Goal: Task Accomplishment & Management: Use online tool/utility

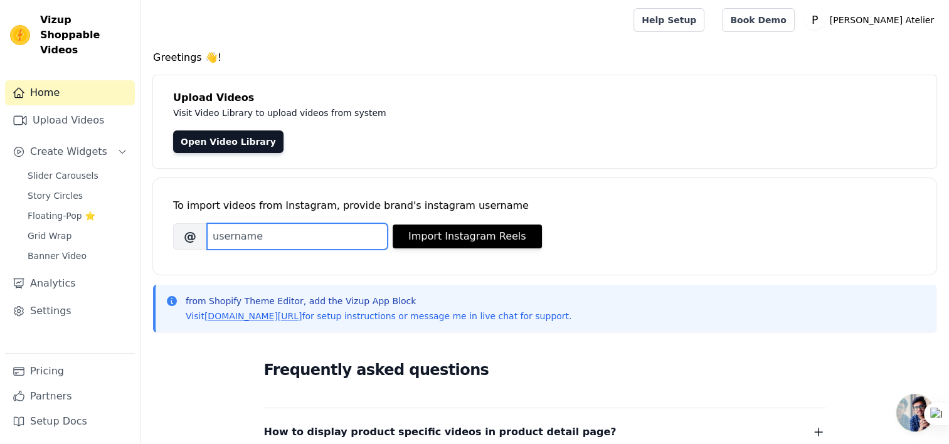
click at [244, 238] on input "Brand's Instagram Username" at bounding box center [297, 236] width 181 height 26
type input "p"
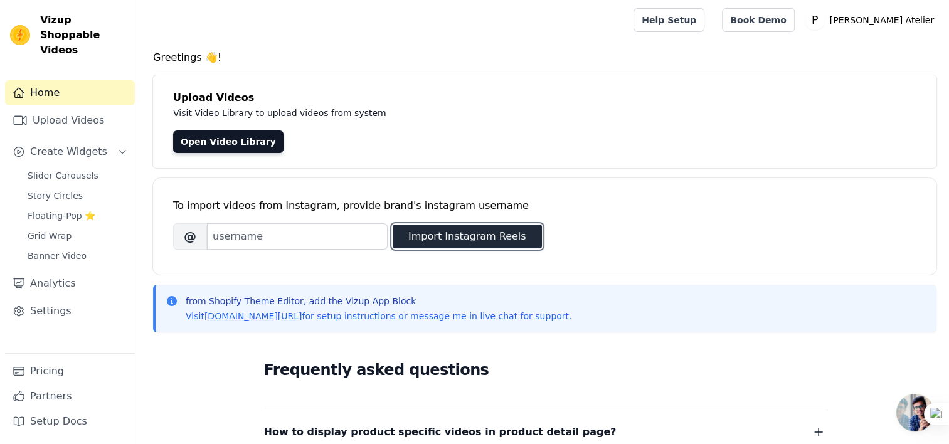
click at [404, 240] on button "Import Instagram Reels" at bounding box center [466, 236] width 149 height 24
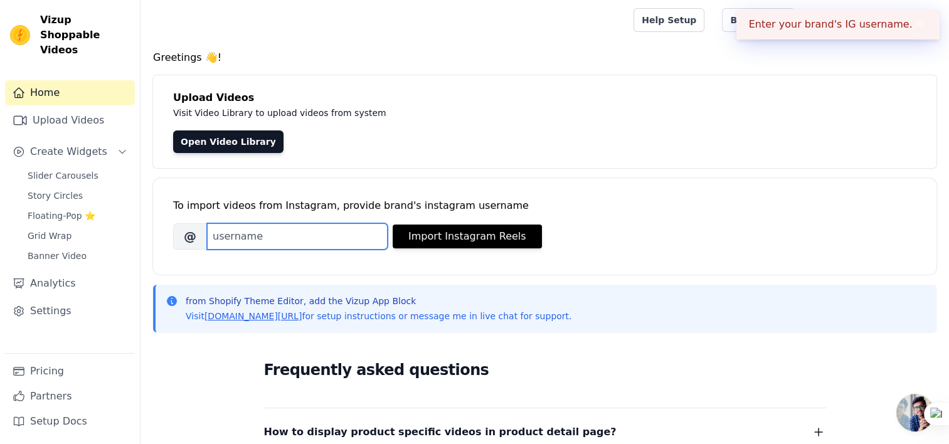
click at [283, 238] on input "Brand's Instagram Username" at bounding box center [297, 236] width 181 height 26
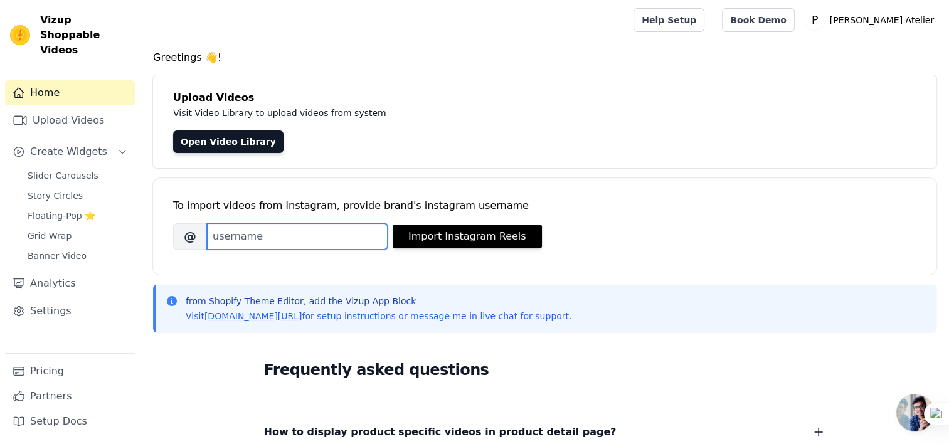
click at [256, 241] on input "Brand's Instagram Username" at bounding box center [297, 236] width 181 height 26
paste input "prashantchaurasiya.atelier"
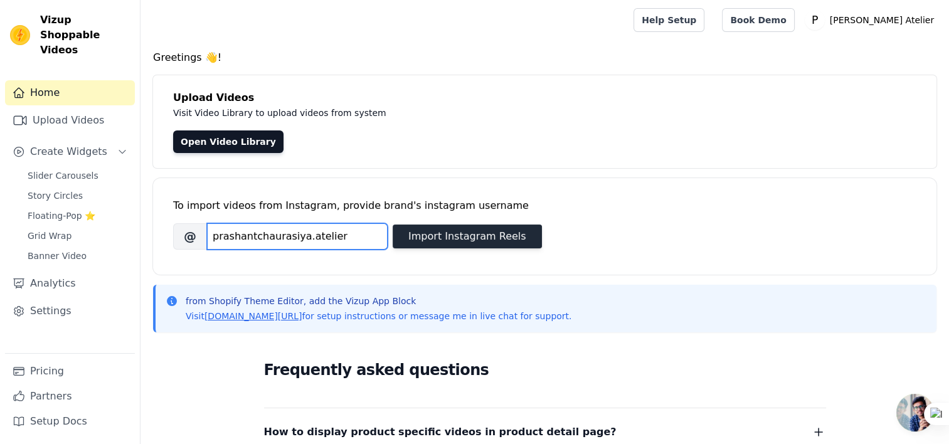
type input "prashantchaurasiya.atelier"
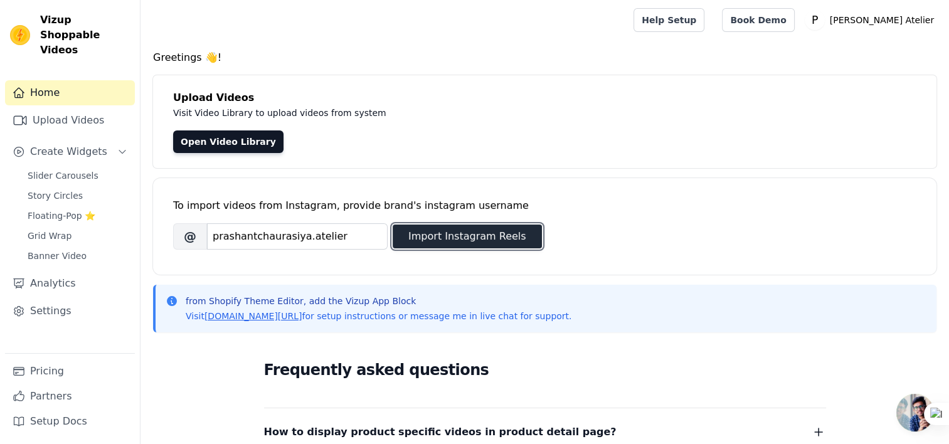
click at [453, 233] on button "Import Instagram Reels" at bounding box center [466, 236] width 149 height 24
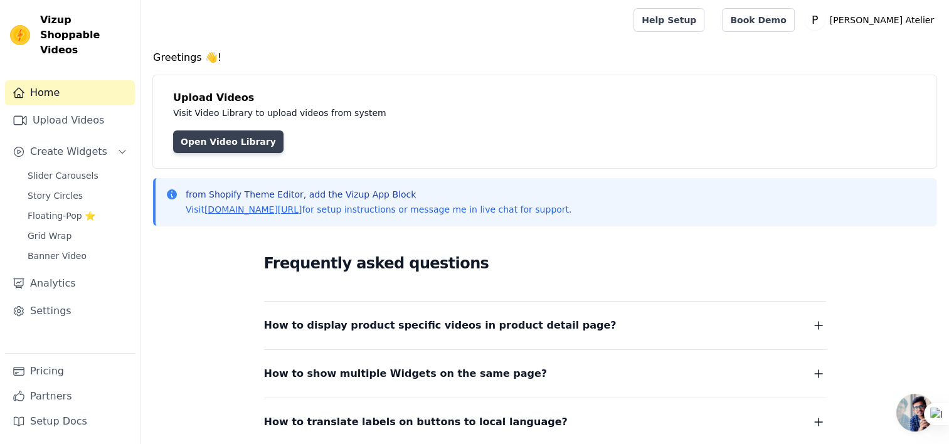
click at [218, 148] on link "Open Video Library" at bounding box center [228, 141] width 110 height 23
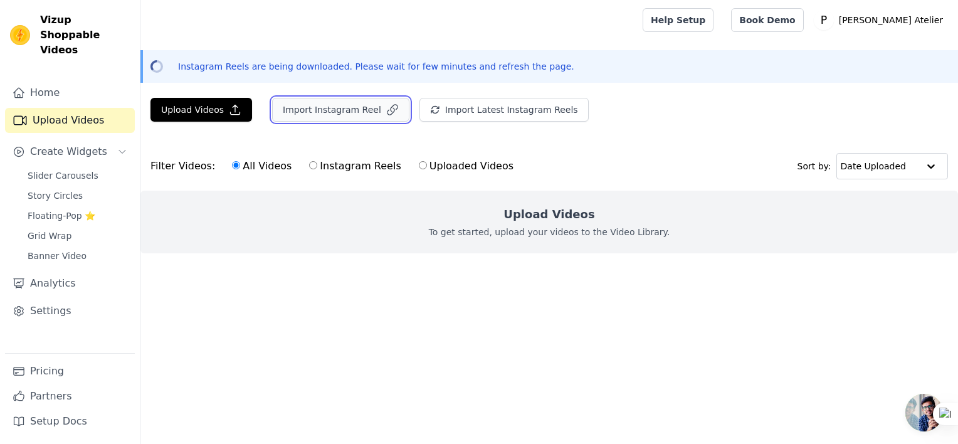
click at [329, 115] on button "Import Instagram Reel" at bounding box center [340, 110] width 137 height 24
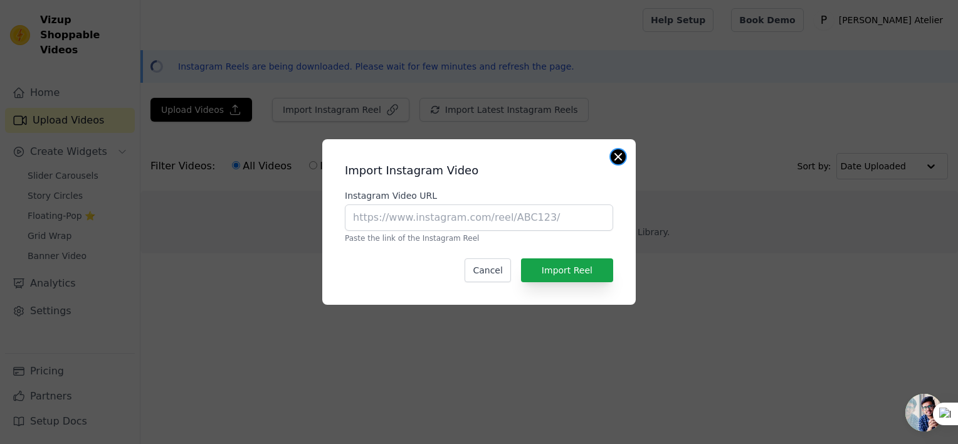
click at [624, 155] on button "Close modal" at bounding box center [618, 156] width 15 height 15
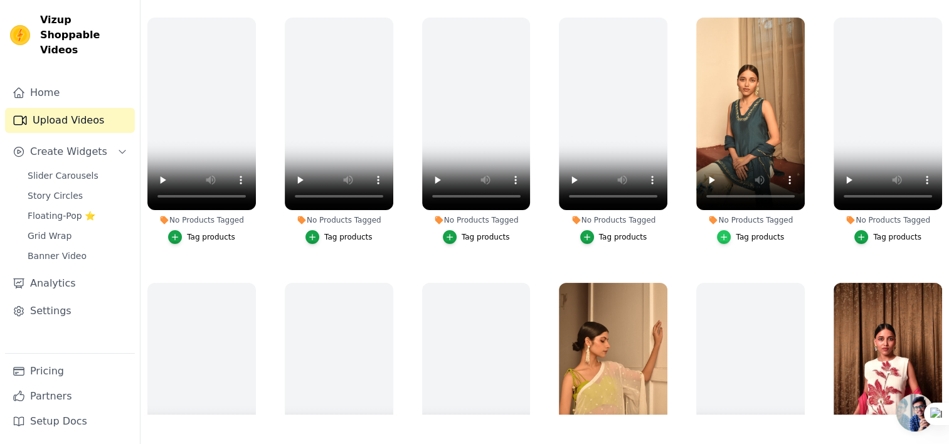
click at [717, 231] on div "button" at bounding box center [724, 237] width 14 height 14
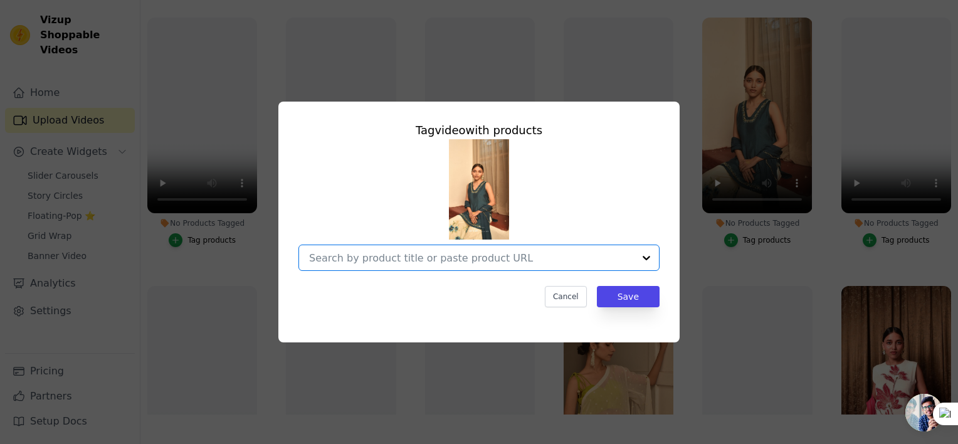
click at [424, 255] on input "No Products Tagged Tag video with products Option undefined, selected. Select i…" at bounding box center [471, 258] width 325 height 12
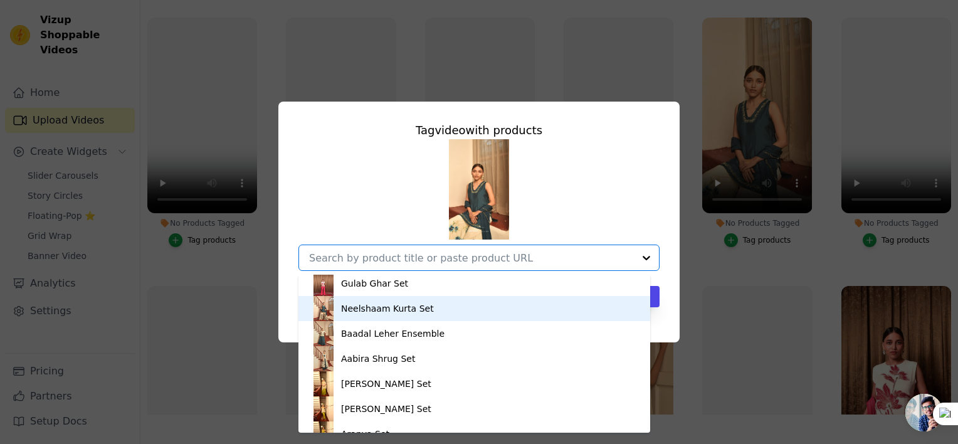
scroll to position [808, 0]
click at [374, 311] on div "Neelshaam Kurta Set" at bounding box center [387, 307] width 93 height 13
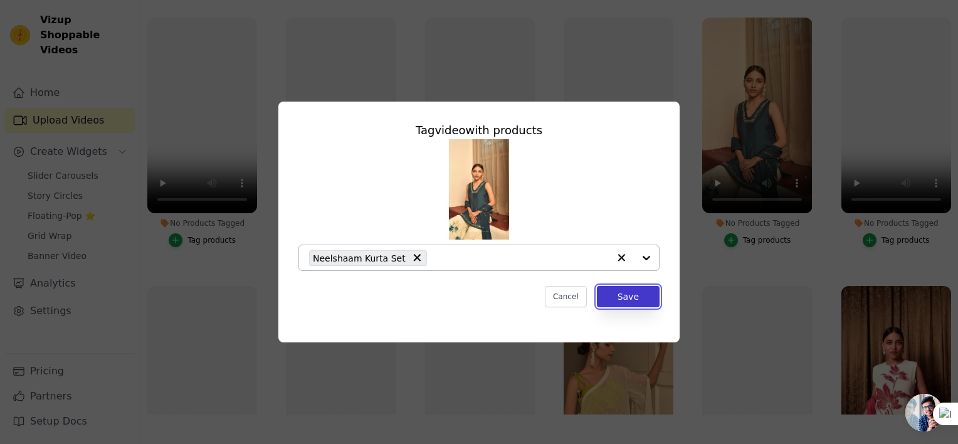
click at [627, 290] on button "Save" at bounding box center [628, 296] width 63 height 21
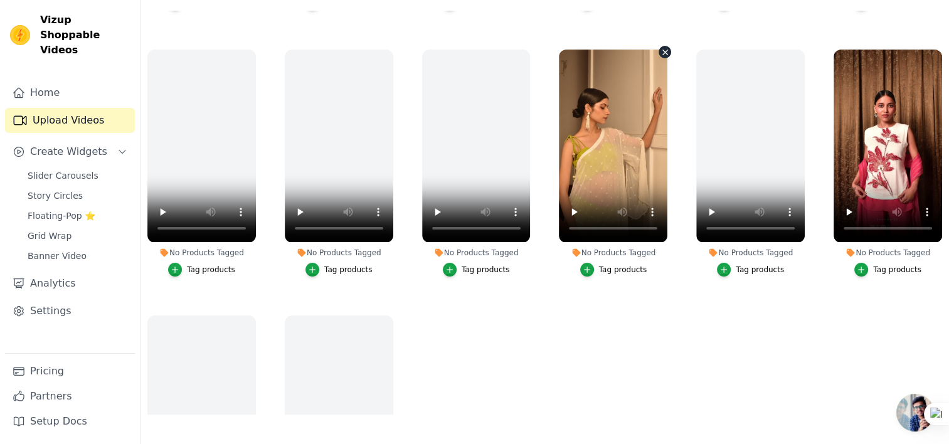
scroll to position [233, 0]
click at [865, 265] on button "Tag products" at bounding box center [887, 270] width 67 height 14
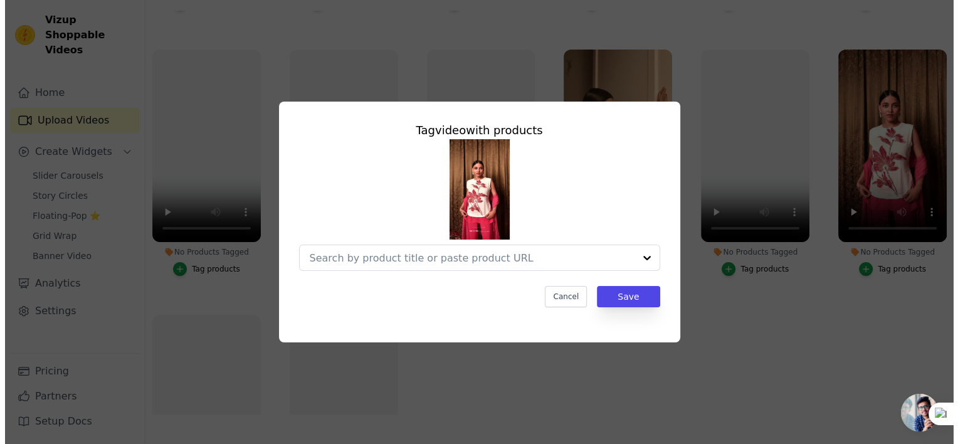
scroll to position [0, 0]
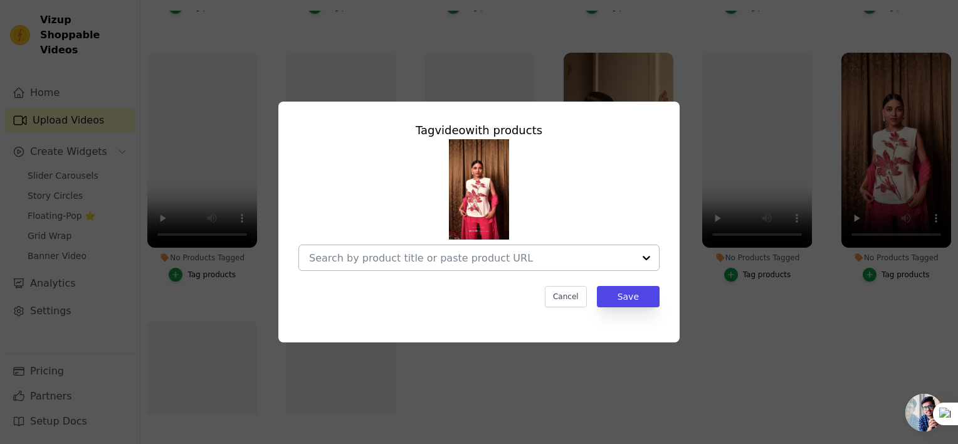
click at [472, 250] on div at bounding box center [471, 257] width 325 height 25
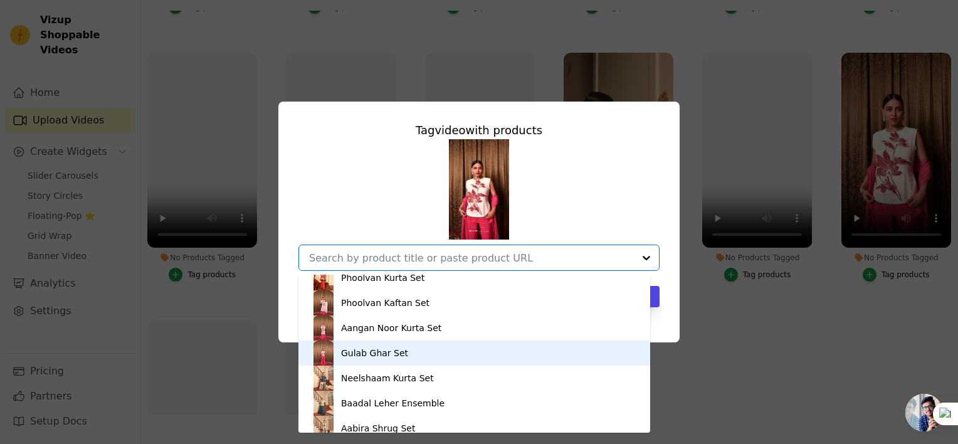
scroll to position [737, 0]
click at [374, 350] on div "Gulab Ghar Set" at bounding box center [374, 352] width 67 height 13
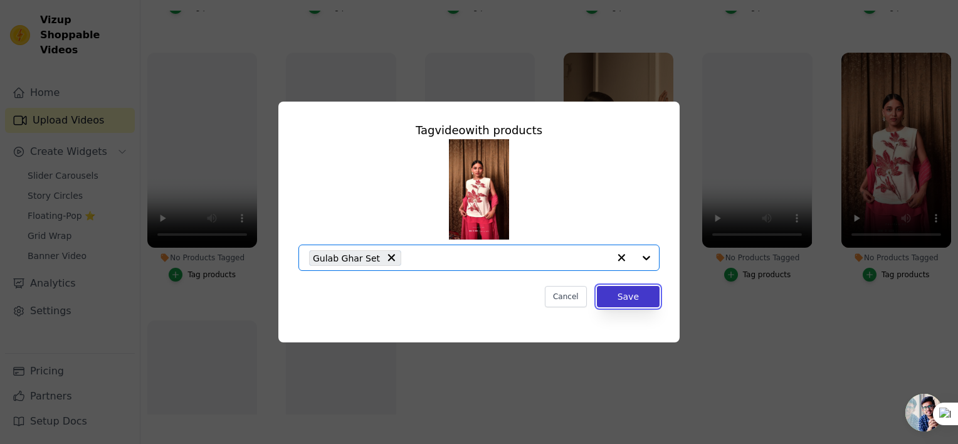
click at [633, 297] on button "Save" at bounding box center [628, 296] width 63 height 21
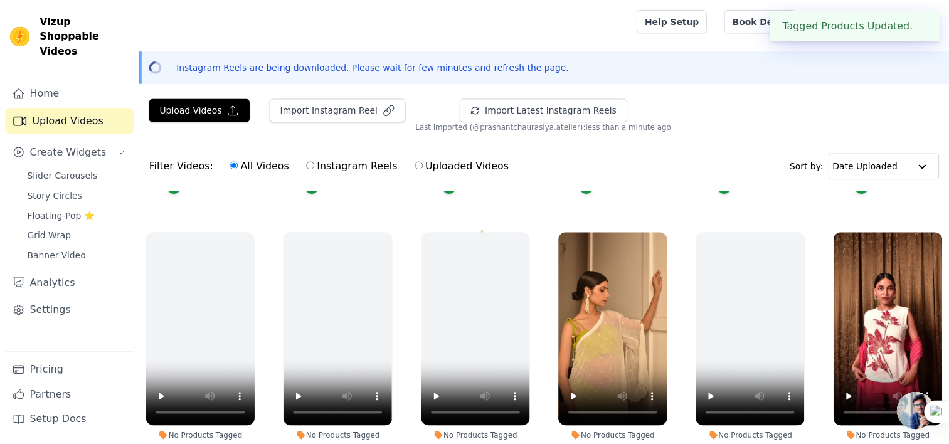
scroll to position [231, 0]
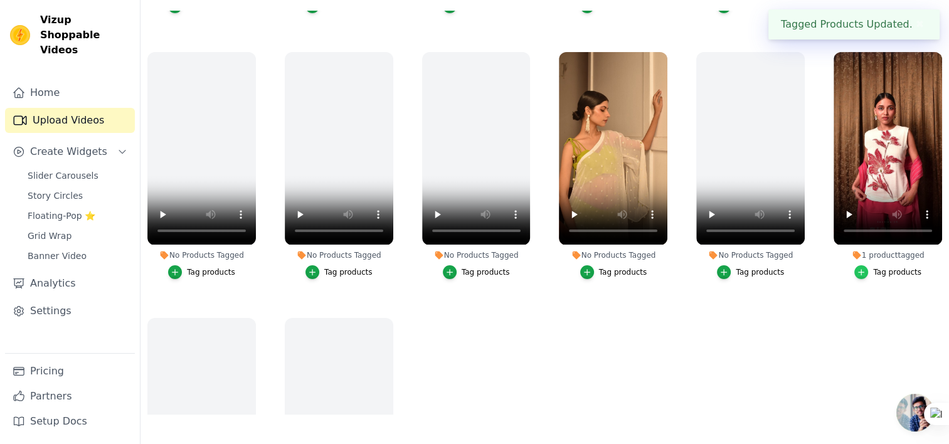
click at [856, 268] on icon "button" at bounding box center [860, 272] width 9 height 9
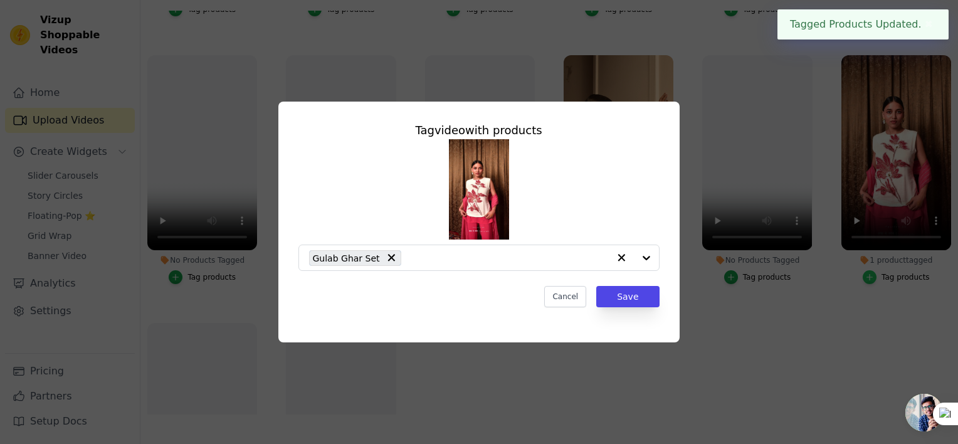
scroll to position [233, 0]
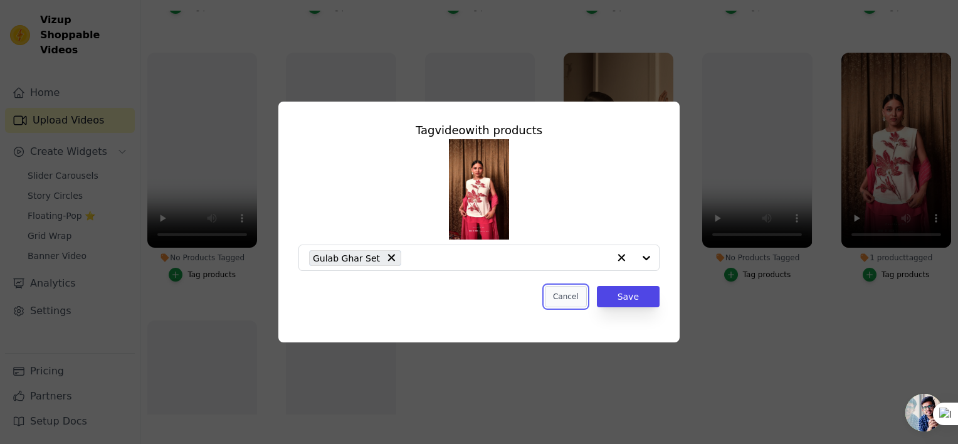
click at [567, 297] on button "Cancel" at bounding box center [566, 296] width 42 height 21
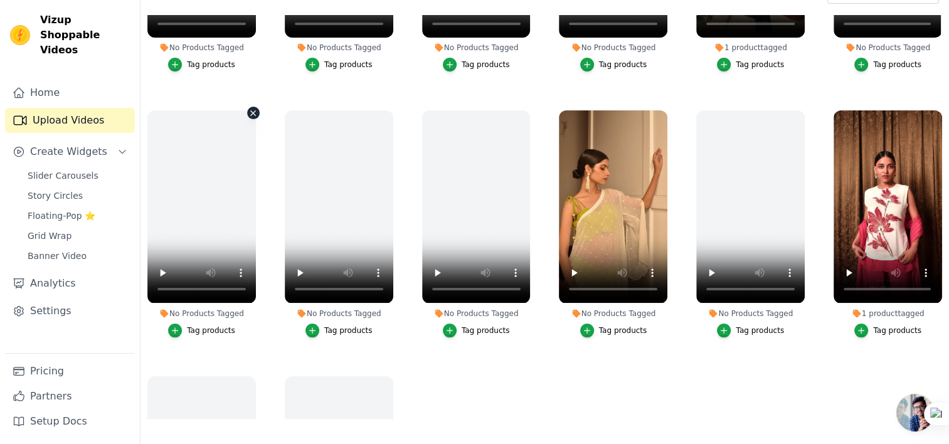
scroll to position [148, 0]
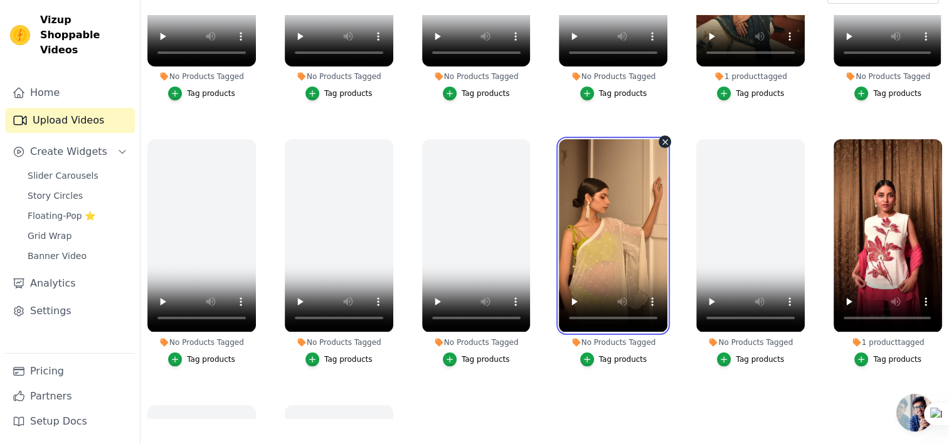
click at [615, 241] on video at bounding box center [613, 235] width 108 height 192
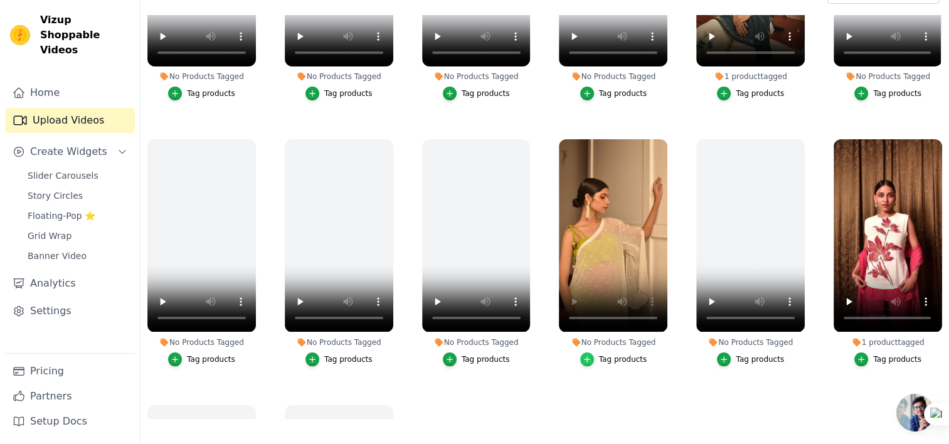
click at [587, 355] on icon "button" at bounding box center [586, 359] width 9 height 9
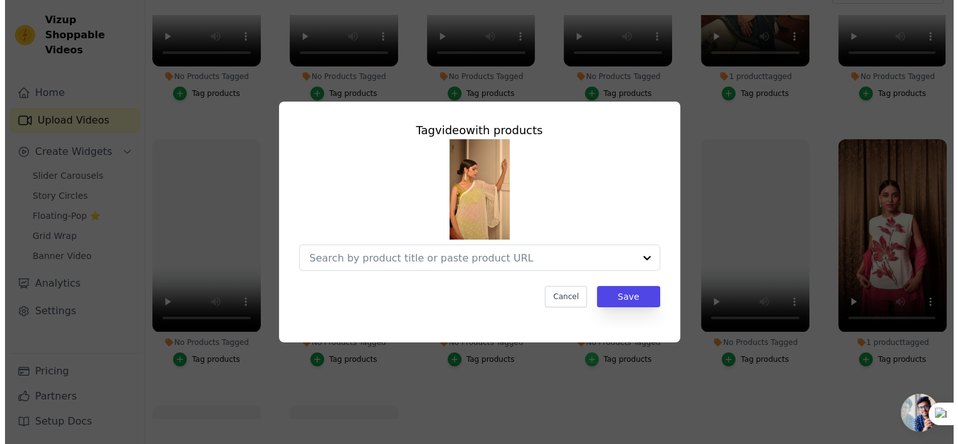
scroll to position [0, 0]
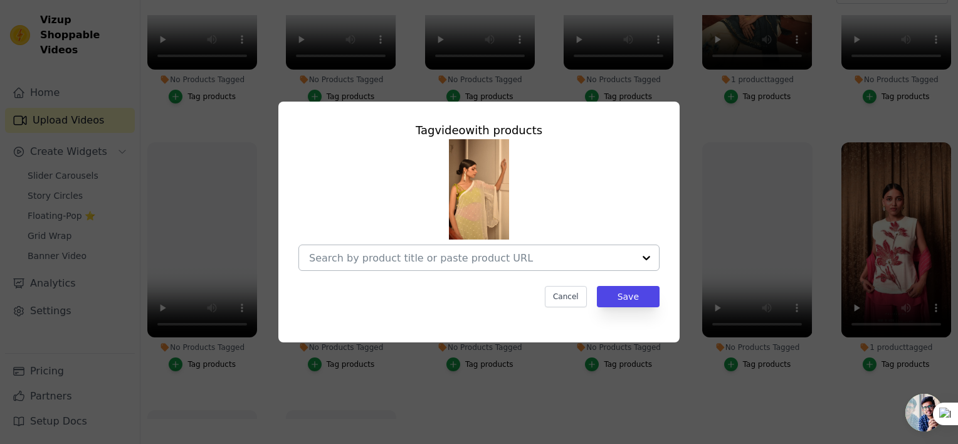
click at [396, 265] on div at bounding box center [471, 257] width 325 height 25
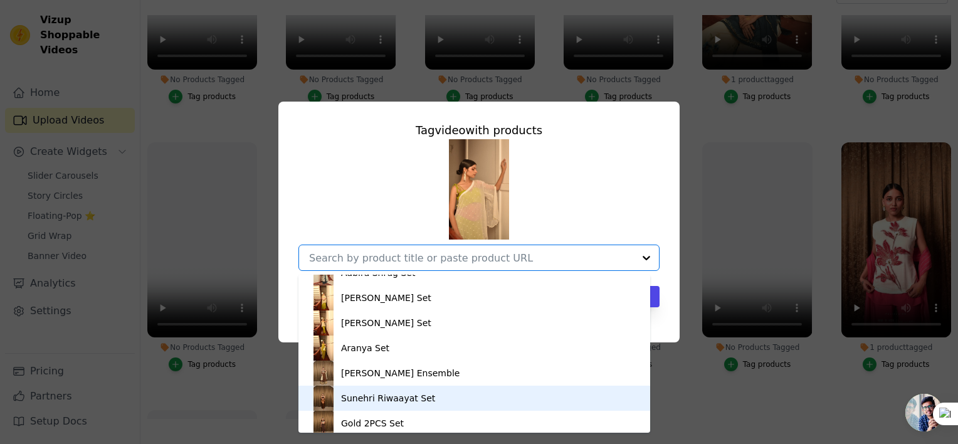
scroll to position [890, 0]
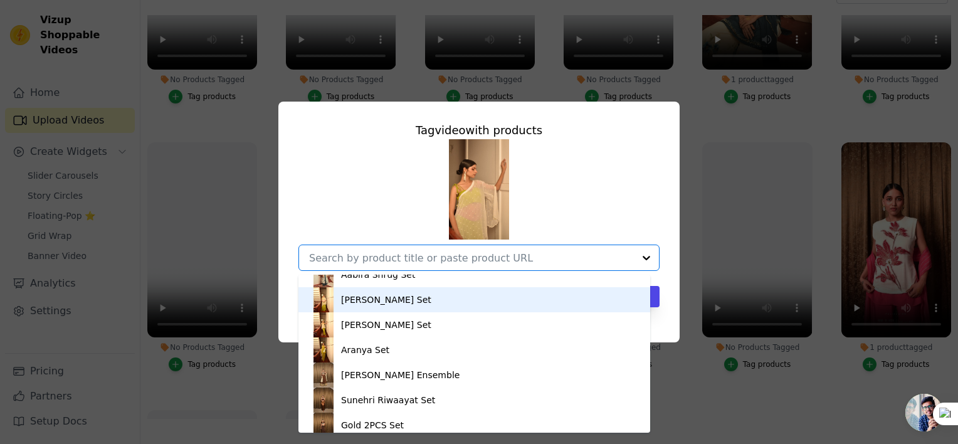
click at [330, 301] on img at bounding box center [323, 299] width 25 height 25
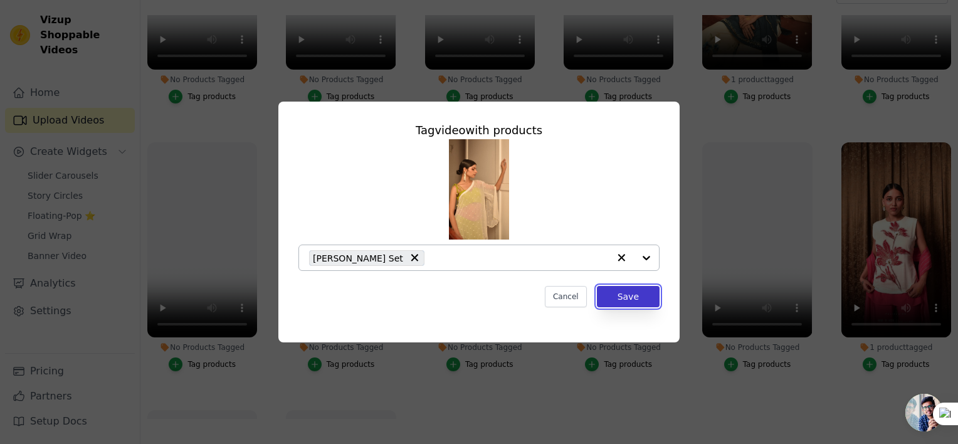
click at [622, 296] on button "Save" at bounding box center [628, 296] width 63 height 21
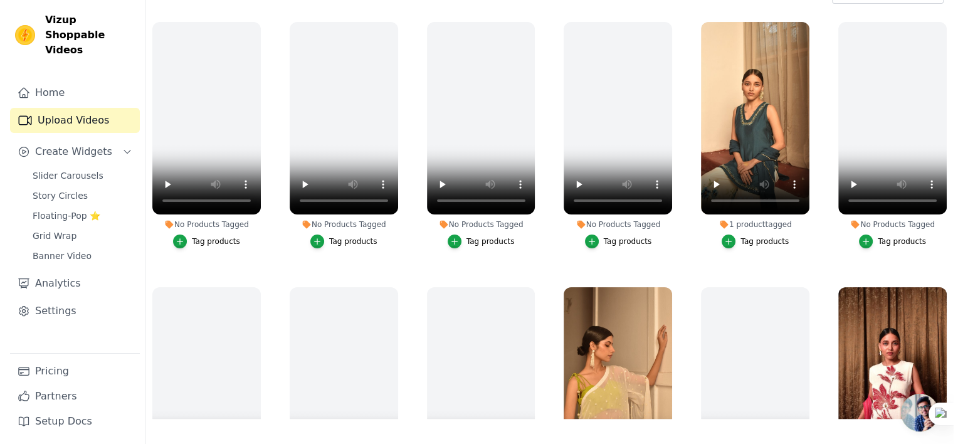
scroll to position [0, 0]
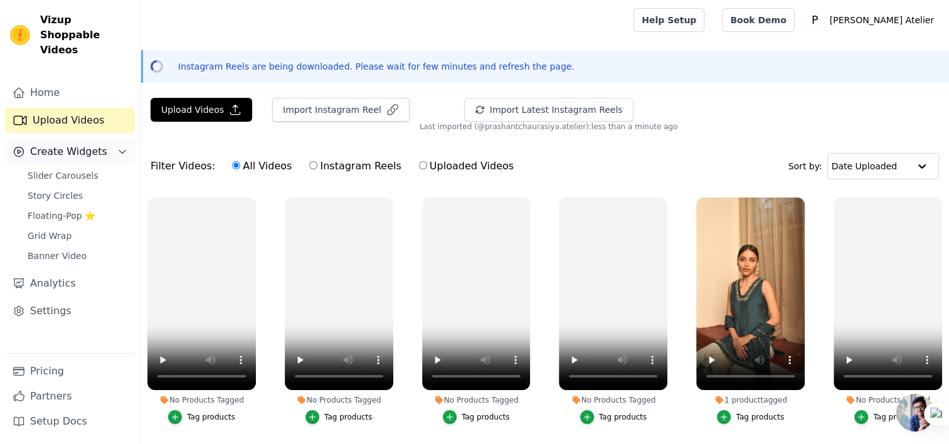
click at [66, 144] on span "Create Widgets" at bounding box center [68, 151] width 77 height 15
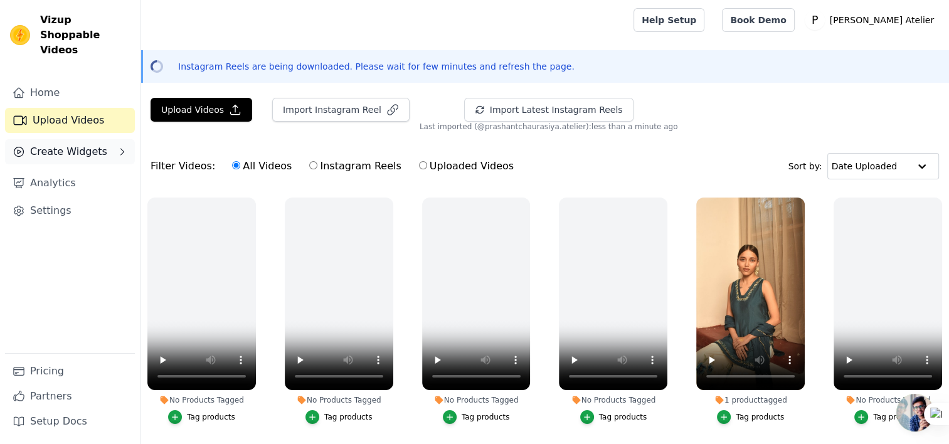
click at [62, 144] on span "Create Widgets" at bounding box center [68, 151] width 77 height 15
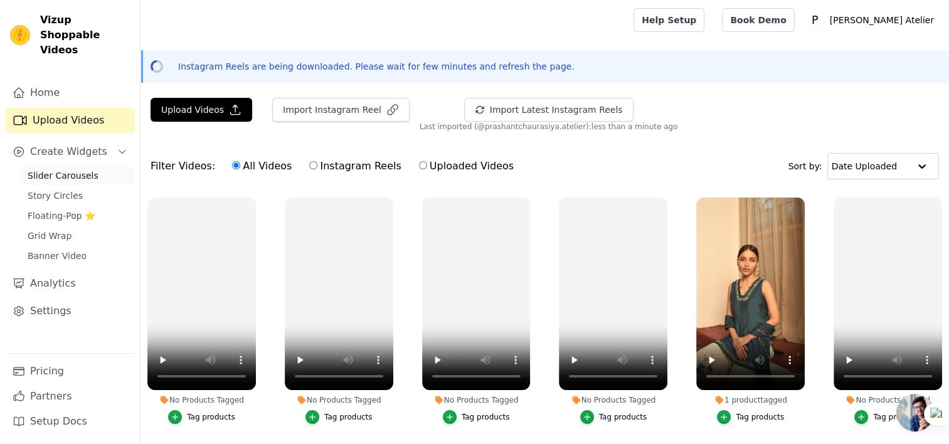
click at [65, 169] on span "Slider Carousels" at bounding box center [63, 175] width 71 height 13
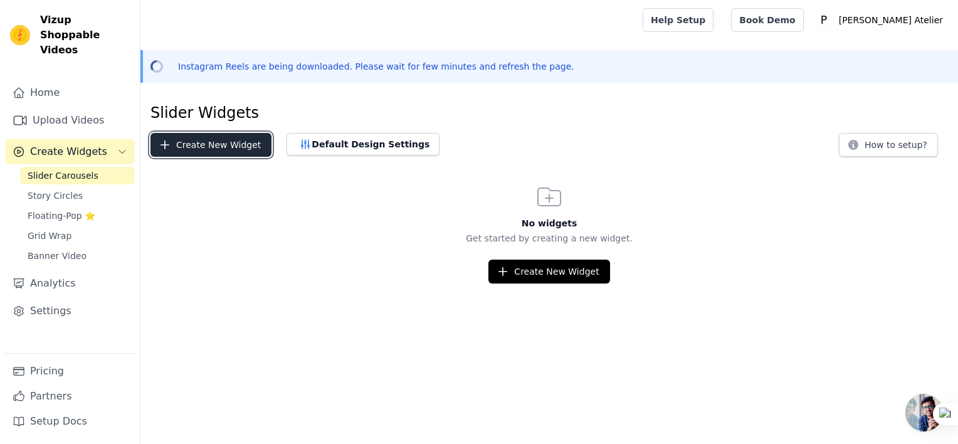
click at [201, 146] on button "Create New Widget" at bounding box center [210, 145] width 121 height 24
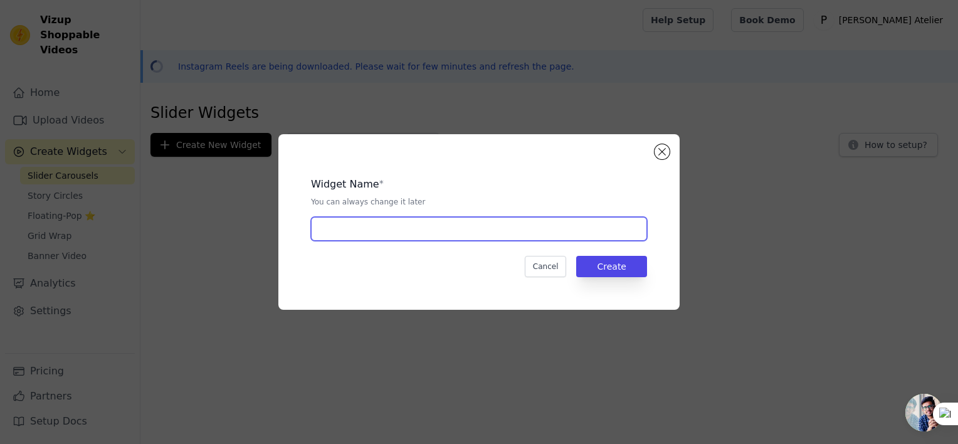
click at [440, 228] on input "text" at bounding box center [479, 229] width 336 height 24
type input "Instagram reels"
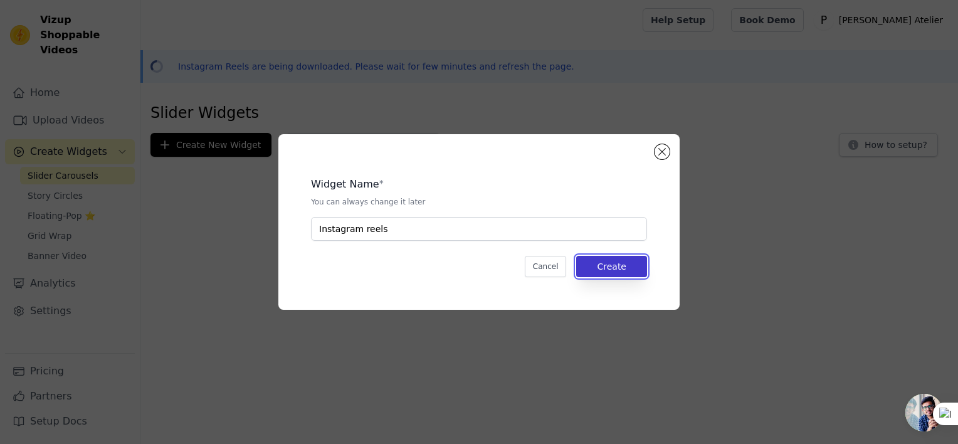
click at [597, 268] on button "Create" at bounding box center [611, 266] width 71 height 21
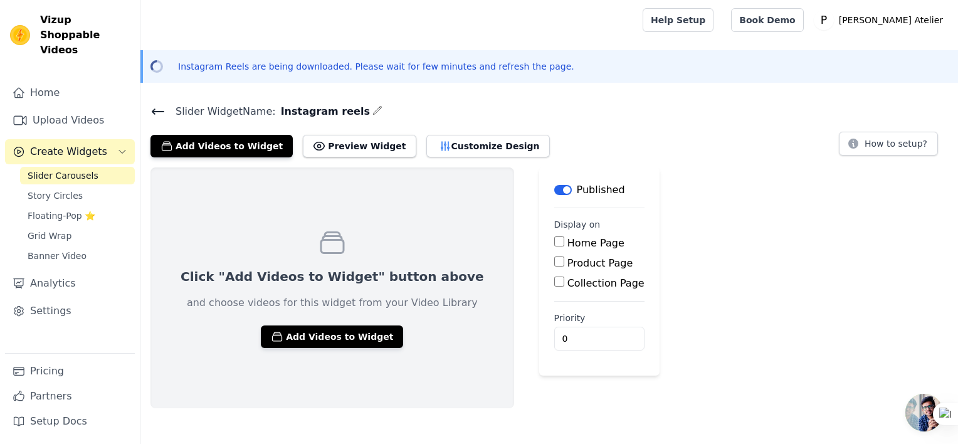
click at [554, 240] on input "Home Page" at bounding box center [559, 241] width 10 height 10
checkbox input "true"
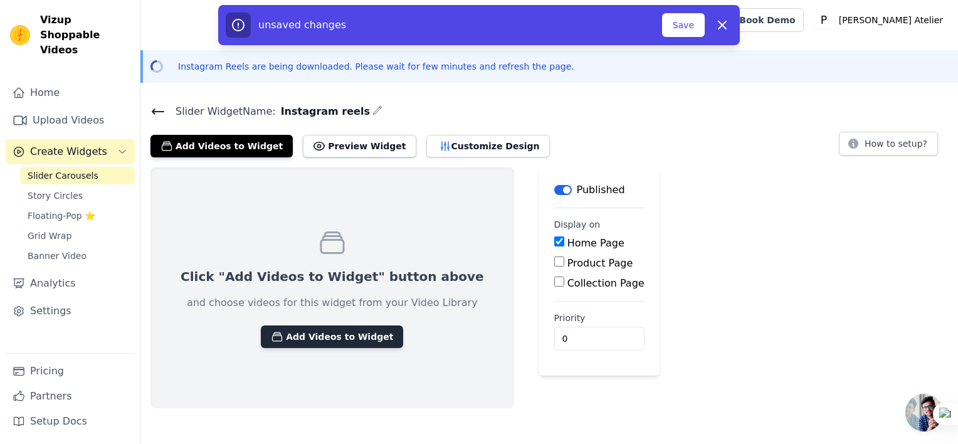
click at [298, 337] on button "Add Videos to Widget" at bounding box center [332, 336] width 142 height 23
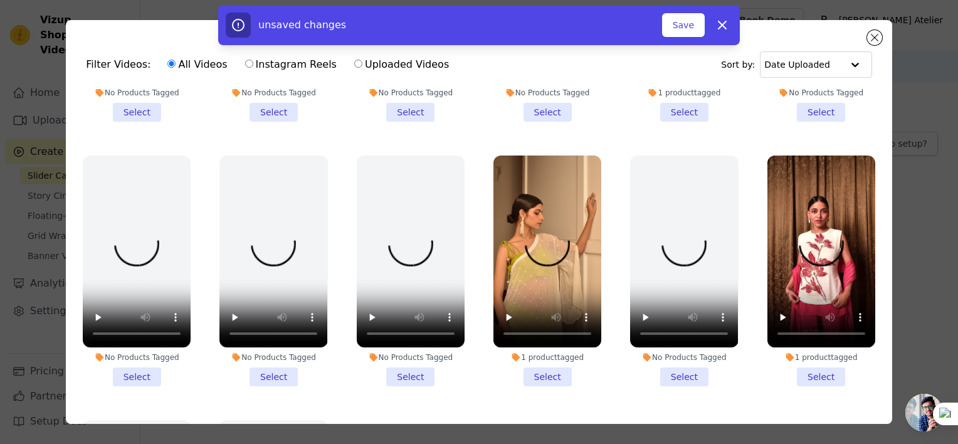
scroll to position [204, 0]
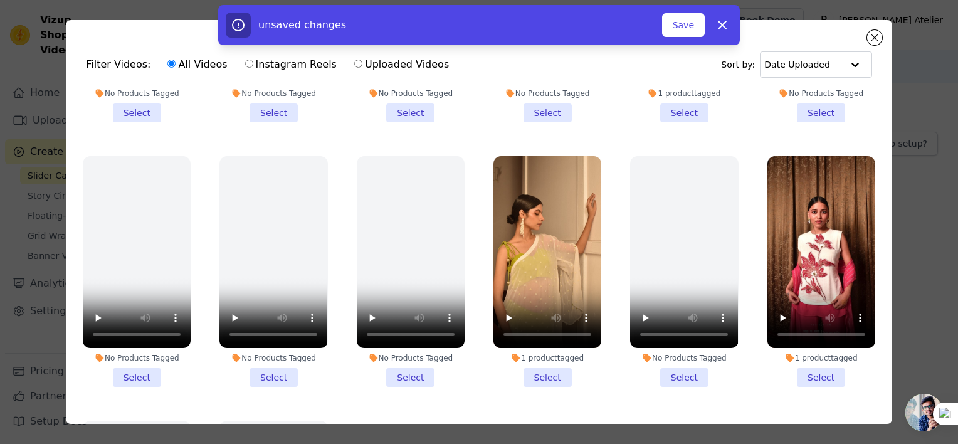
click at [529, 363] on li "1 product tagged Select" at bounding box center [547, 271] width 108 height 231
click at [0, 0] on input "1 product tagged Select" at bounding box center [0, 0] width 0 height 0
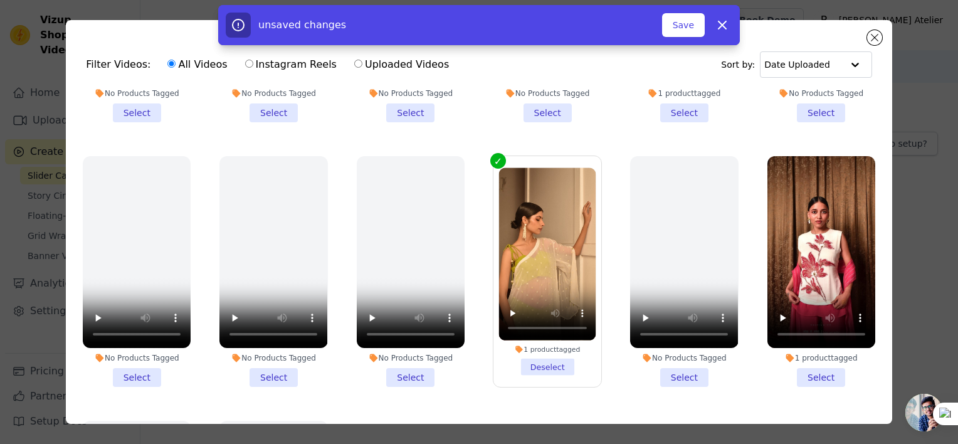
click at [803, 363] on li "1 product tagged Select" at bounding box center [821, 271] width 108 height 231
click at [0, 0] on input "1 product tagged Select" at bounding box center [0, 0] width 0 height 0
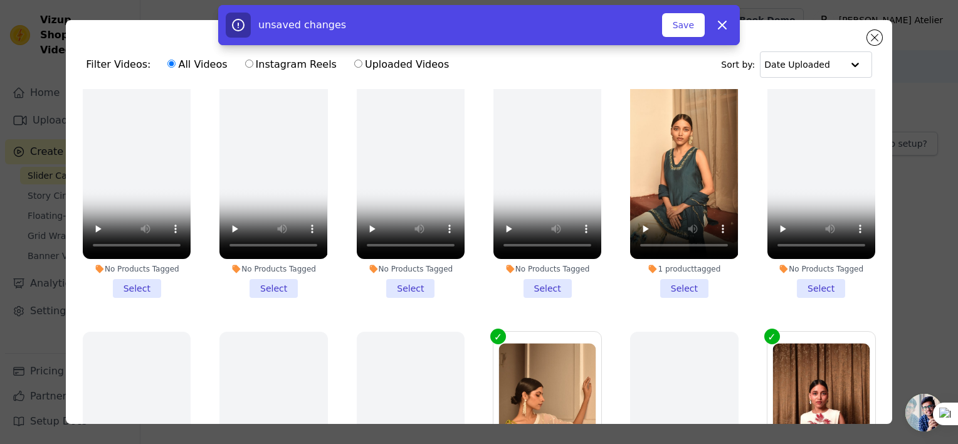
scroll to position [0, 0]
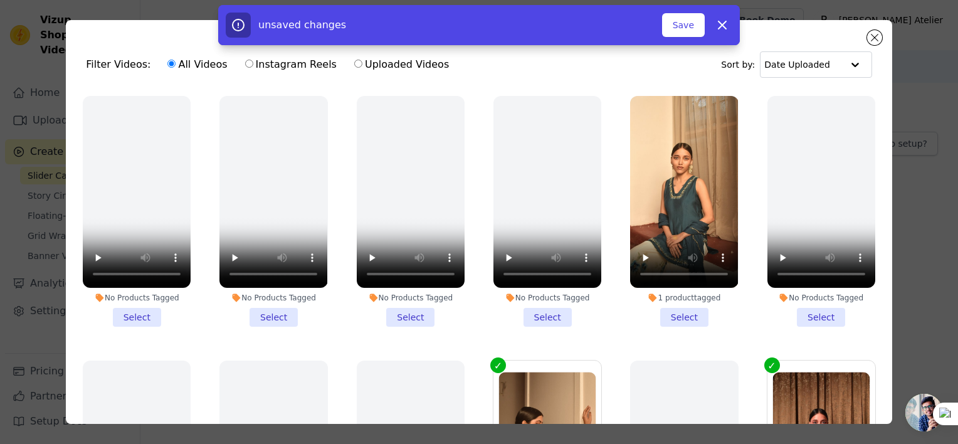
click at [662, 312] on li "1 product tagged Select" at bounding box center [684, 211] width 108 height 231
click at [0, 0] on input "1 product tagged Select" at bounding box center [0, 0] width 0 height 0
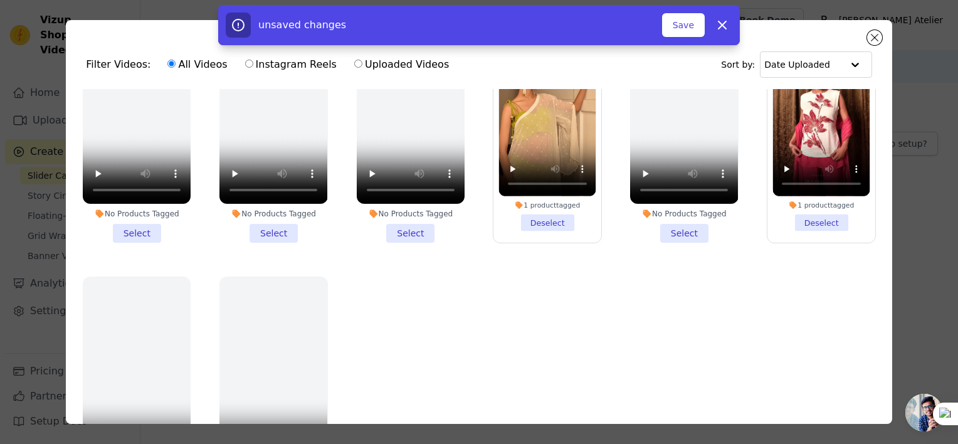
scroll to position [382, 0]
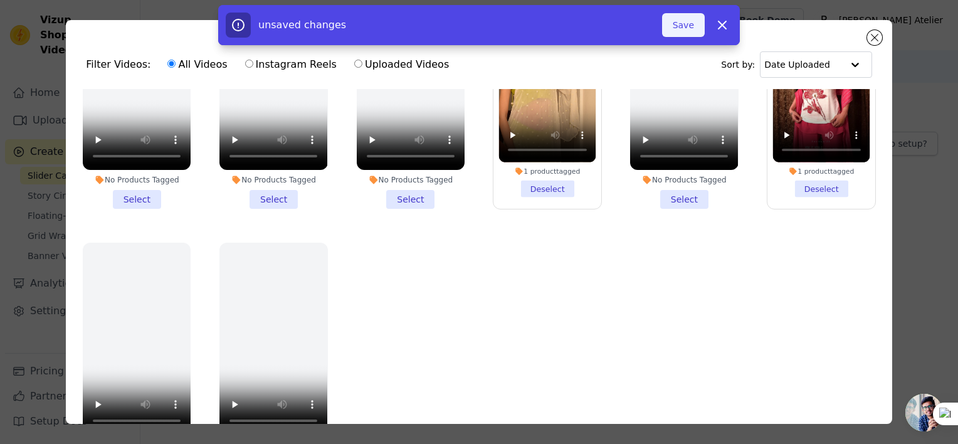
click at [684, 23] on button "Save" at bounding box center [683, 25] width 43 height 24
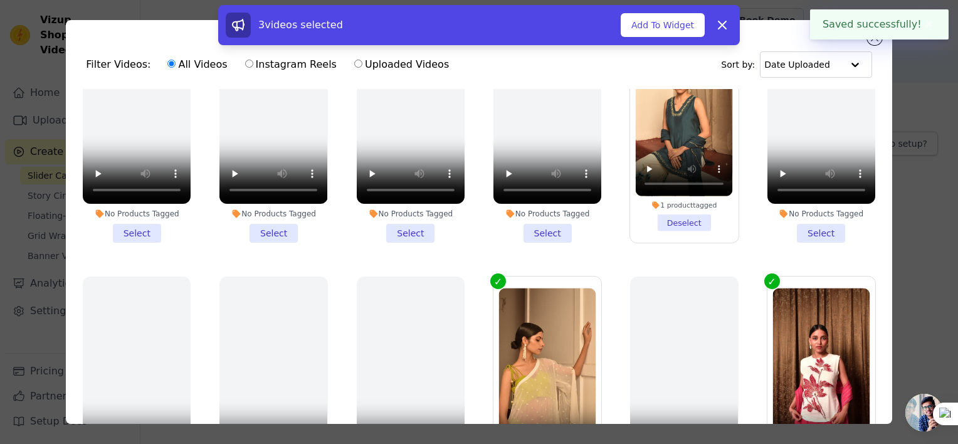
scroll to position [0, 0]
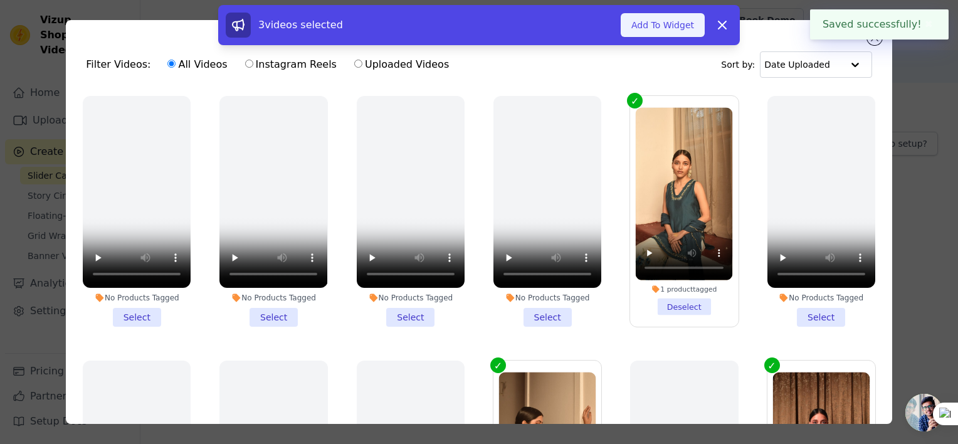
click at [671, 25] on button "Add To Widget" at bounding box center [663, 25] width 84 height 24
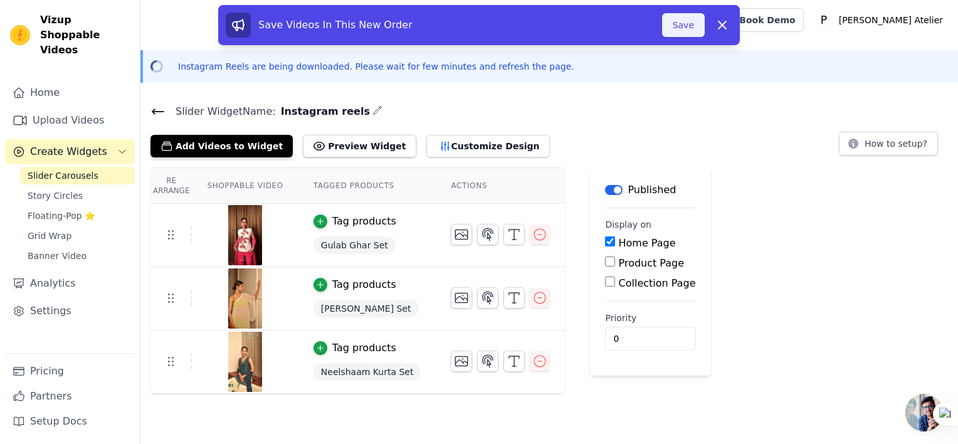
click at [674, 24] on button "Save" at bounding box center [683, 25] width 43 height 24
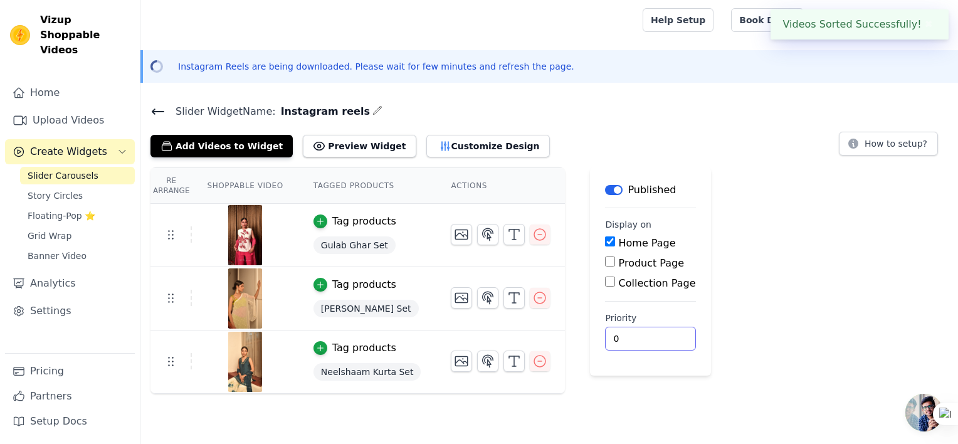
click at [638, 338] on input "0" at bounding box center [650, 339] width 90 height 24
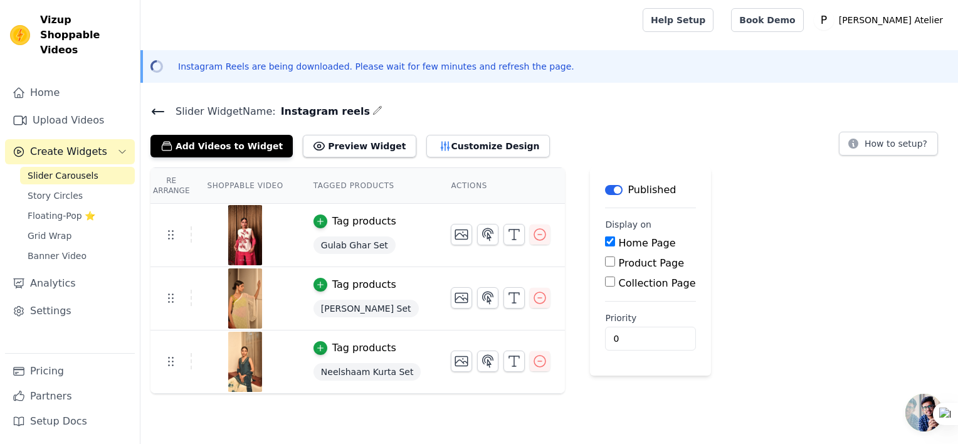
click at [695, 372] on div "Re Arrange Shoppable Video Tagged Products Actions Tag products Gulab Ghar Set …" at bounding box center [549, 280] width 818 height 226
click at [328, 144] on button "Preview Widget" at bounding box center [359, 146] width 113 height 23
click at [470, 148] on button "Customize Design" at bounding box center [488, 146] width 124 height 23
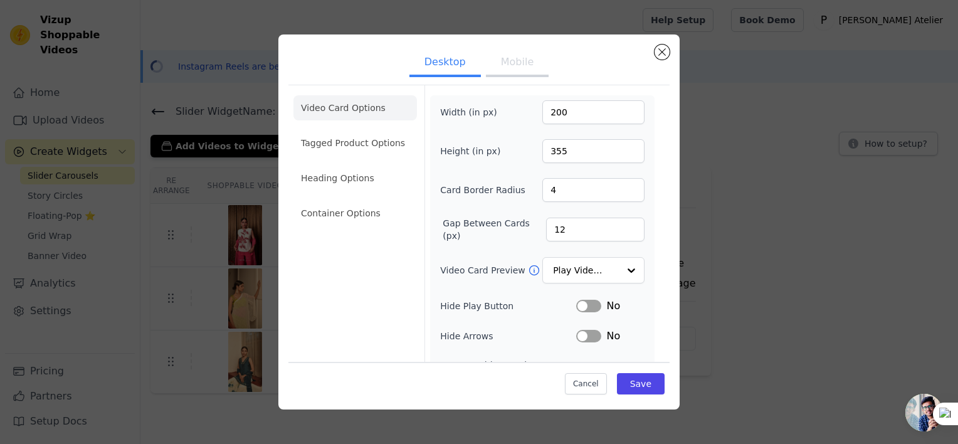
click at [509, 68] on button "Mobile" at bounding box center [517, 64] width 63 height 28
click at [458, 63] on button "Desktop" at bounding box center [444, 64] width 71 height 28
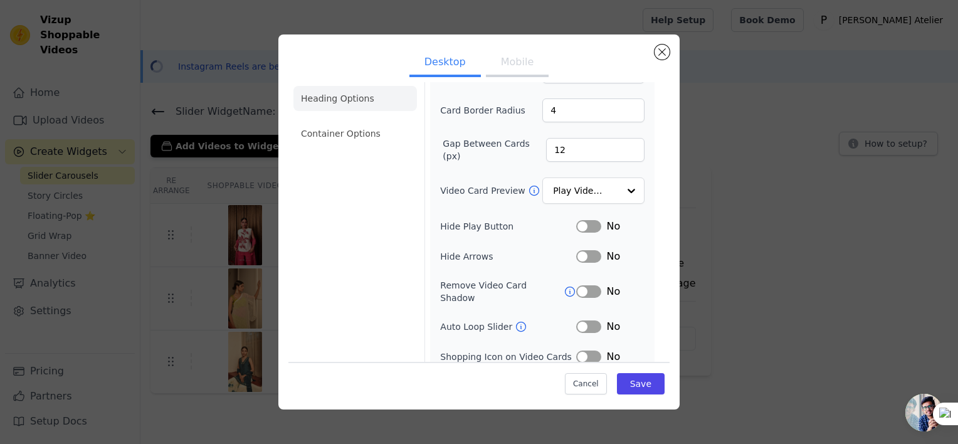
scroll to position [108, 0]
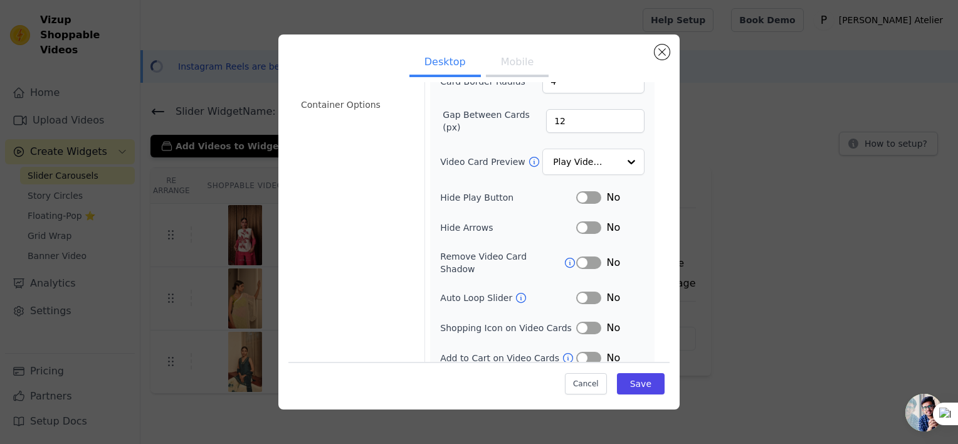
drag, startPoint x: 567, startPoint y: 308, endPoint x: 574, endPoint y: 311, distance: 7.0
click at [574, 320] on div "Shopping Icon on Video Cards Label No" at bounding box center [542, 327] width 204 height 15
click at [576, 322] on button "Label" at bounding box center [588, 328] width 25 height 13
click at [576, 292] on button "Label" at bounding box center [588, 298] width 25 height 13
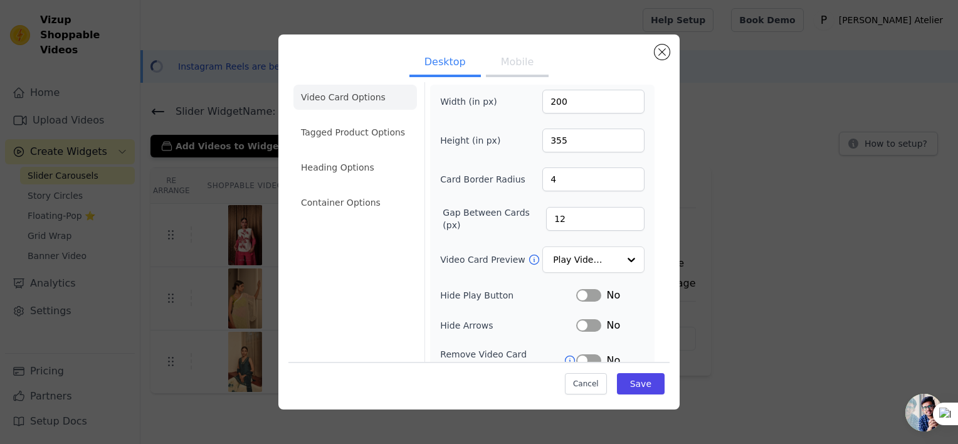
scroll to position [0, 0]
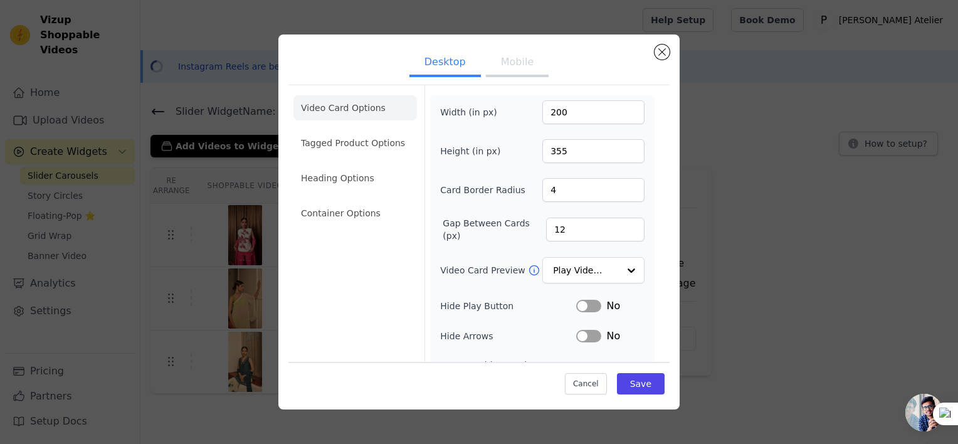
click at [445, 58] on button "Desktop" at bounding box center [444, 64] width 71 height 28
click at [502, 65] on button "Mobile" at bounding box center [517, 64] width 63 height 28
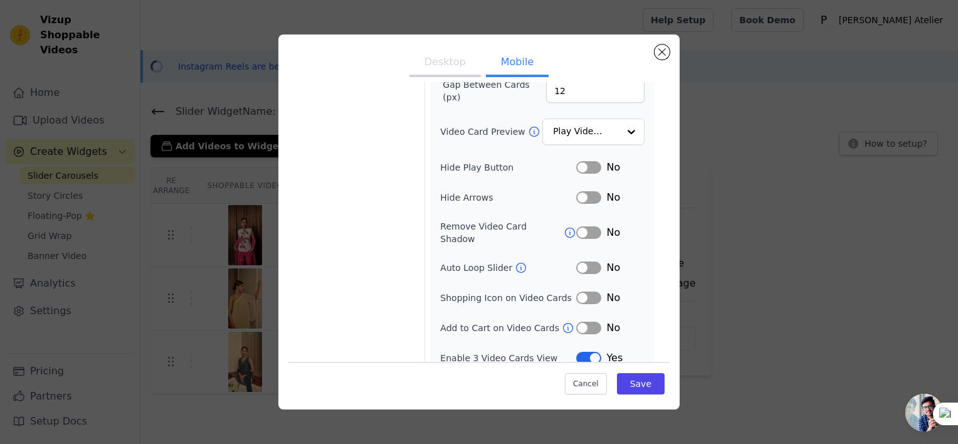
click at [581, 260] on div "No" at bounding box center [610, 267] width 68 height 15
click at [581, 261] on button "Label" at bounding box center [588, 267] width 25 height 13
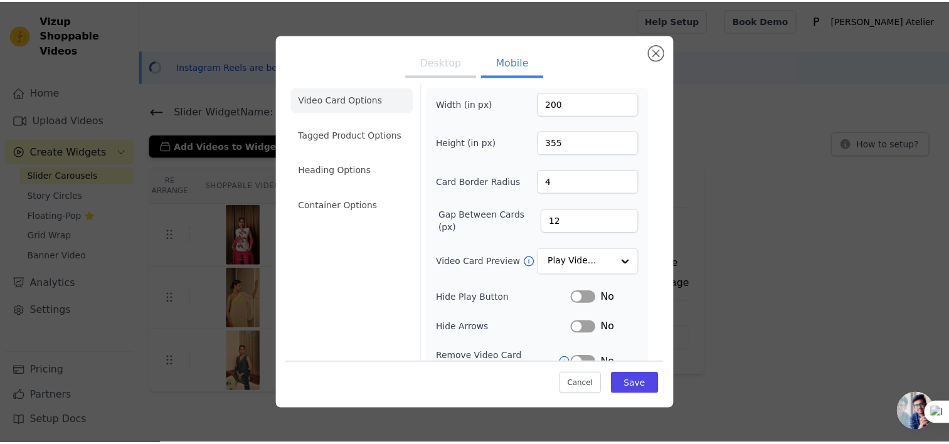
scroll to position [0, 0]
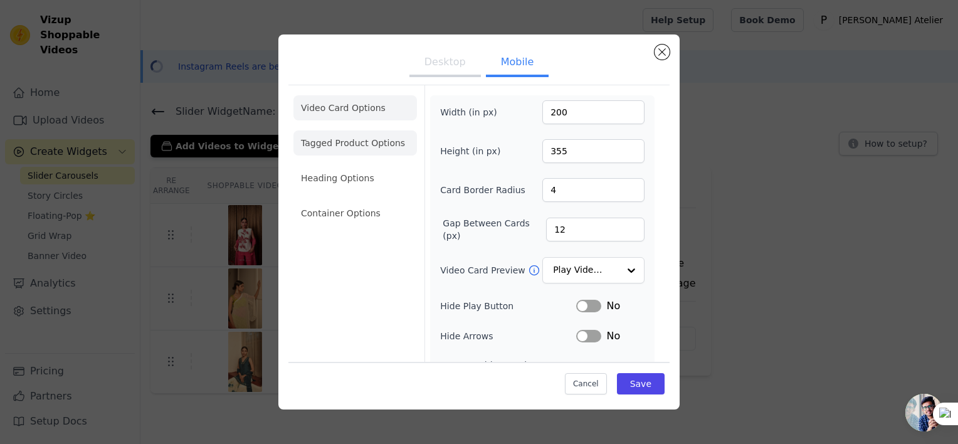
click at [361, 154] on li "Tagged Product Options" at bounding box center [355, 142] width 124 height 25
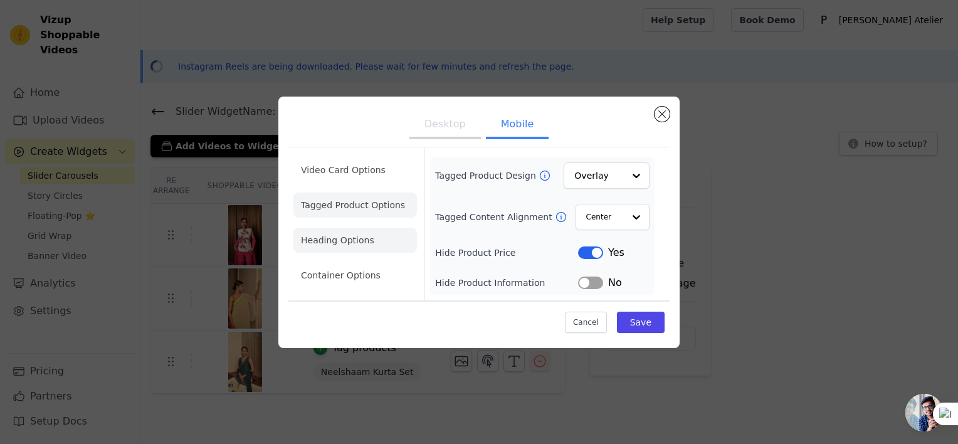
click at [334, 252] on li "Heading Options" at bounding box center [355, 240] width 124 height 25
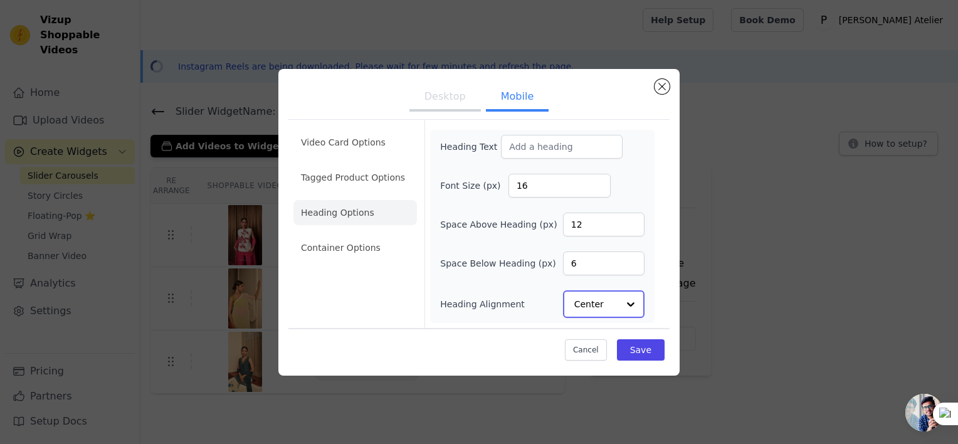
click at [594, 300] on input "Heading Alignment" at bounding box center [596, 304] width 44 height 25
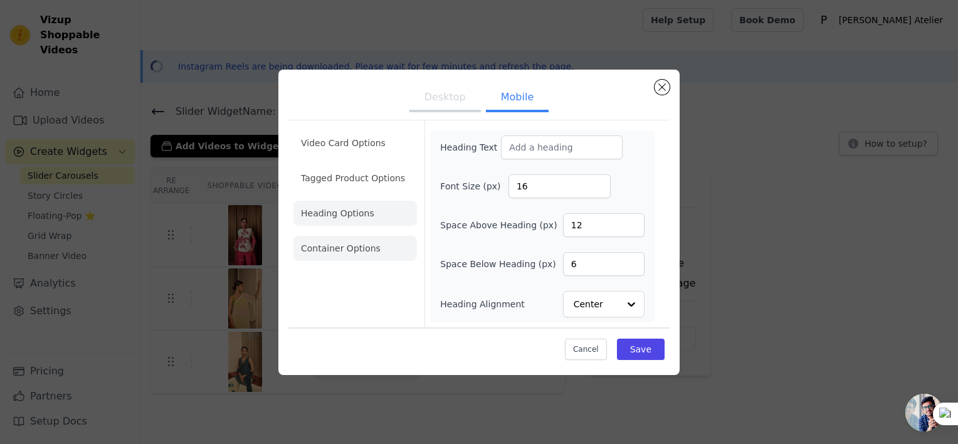
click at [361, 253] on li "Container Options" at bounding box center [355, 248] width 124 height 25
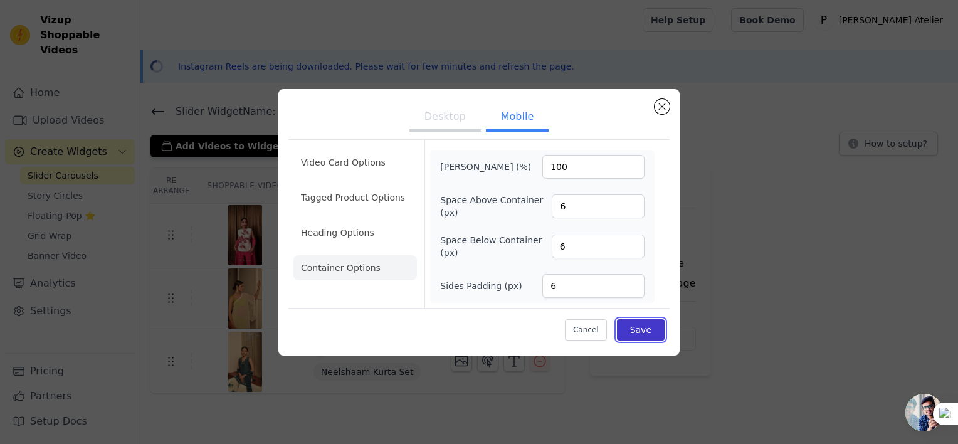
click at [637, 328] on button "Save" at bounding box center [641, 329] width 48 height 21
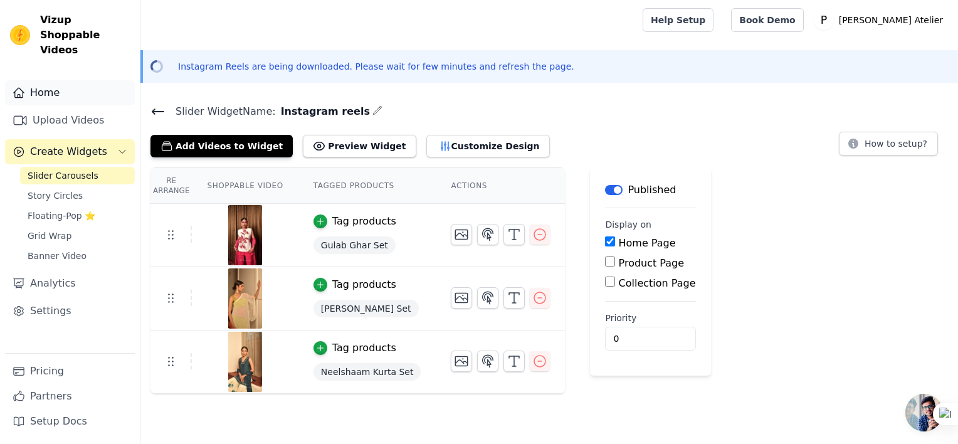
click at [58, 83] on link "Home" at bounding box center [70, 92] width 130 height 25
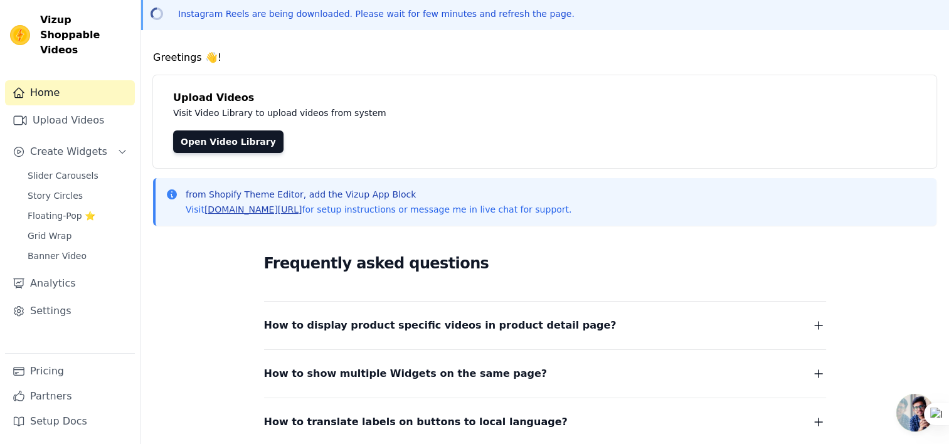
scroll to position [205, 0]
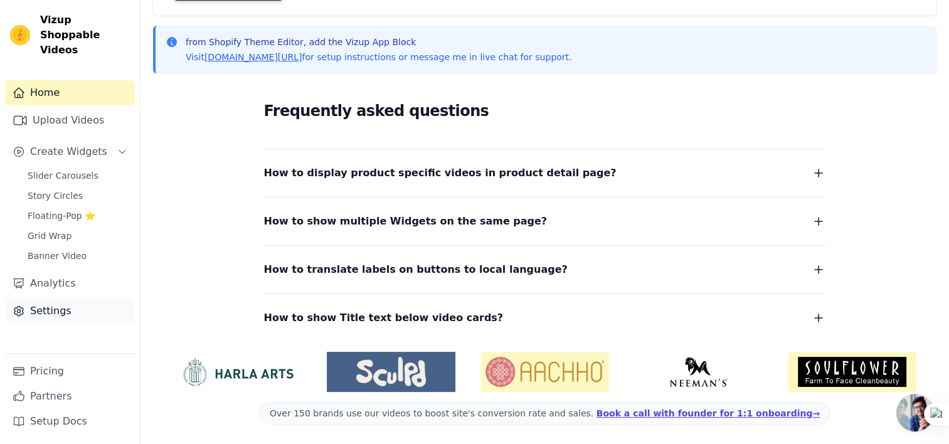
click at [36, 302] on link "Settings" at bounding box center [70, 310] width 130 height 25
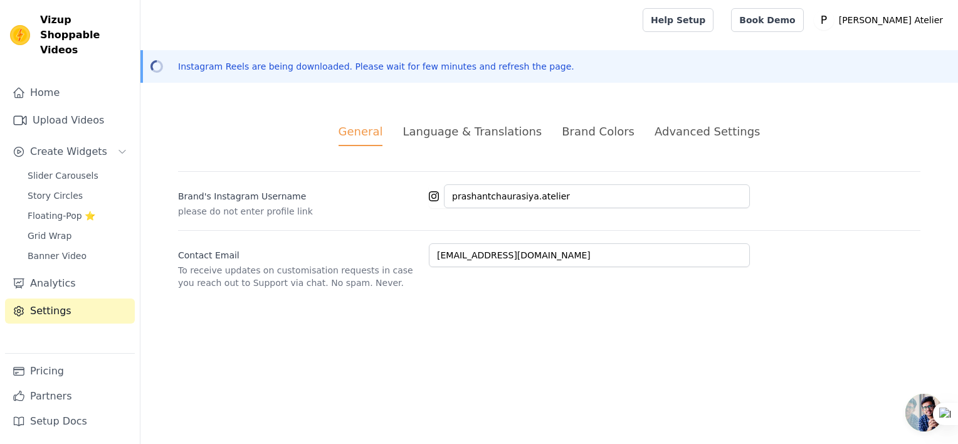
click at [680, 134] on div "Advanced Settings" at bounding box center [707, 131] width 105 height 17
